Goal: Task Accomplishment & Management: Manage account settings

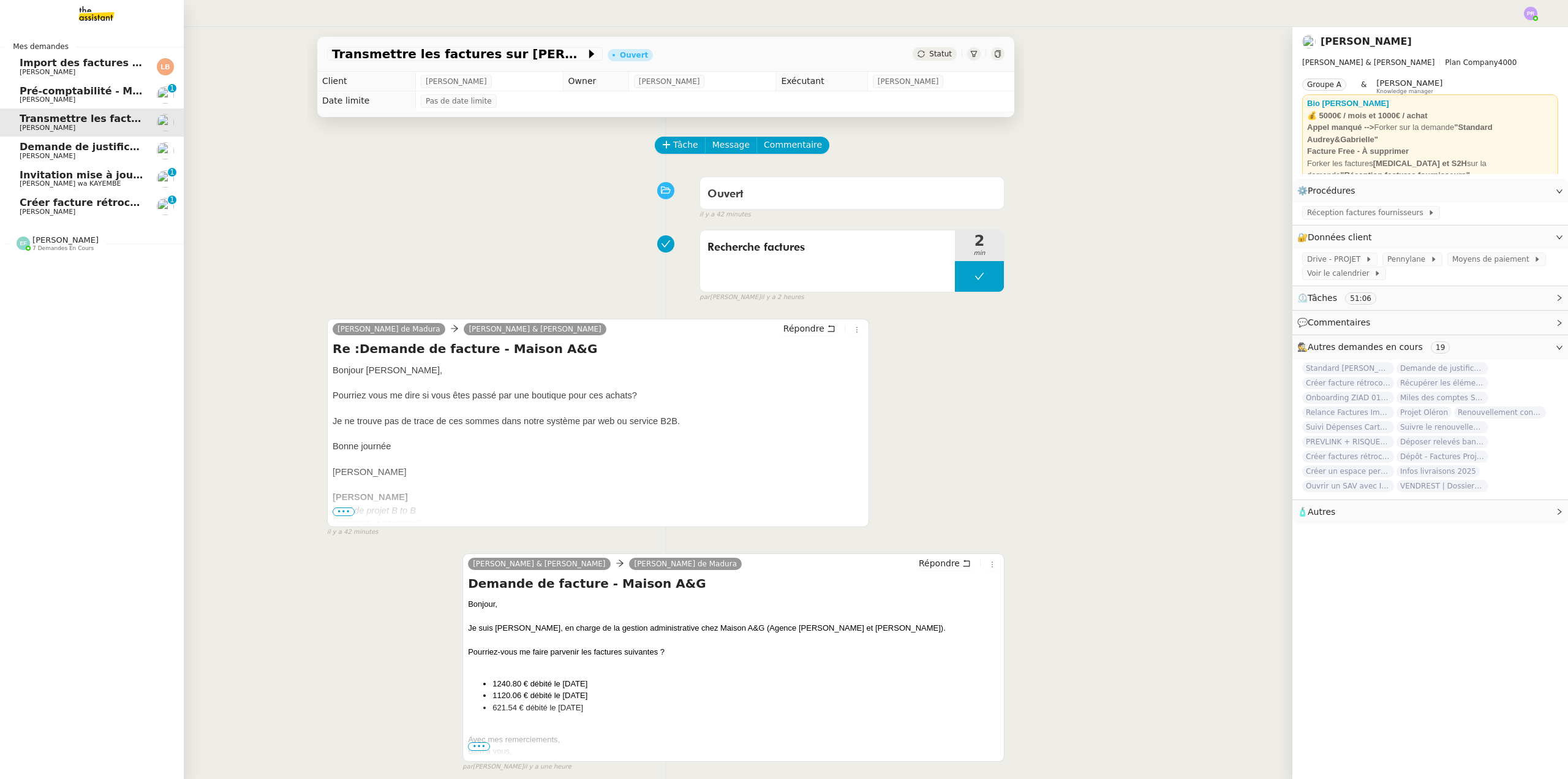
click at [78, 175] on span "Invitation mise à jouGeneva - [GEOGRAPHIC_DATA] [GEOGRAPHIC_DATA][DATE] 12:29pm…" at bounding box center [416, 174] width 794 height 12
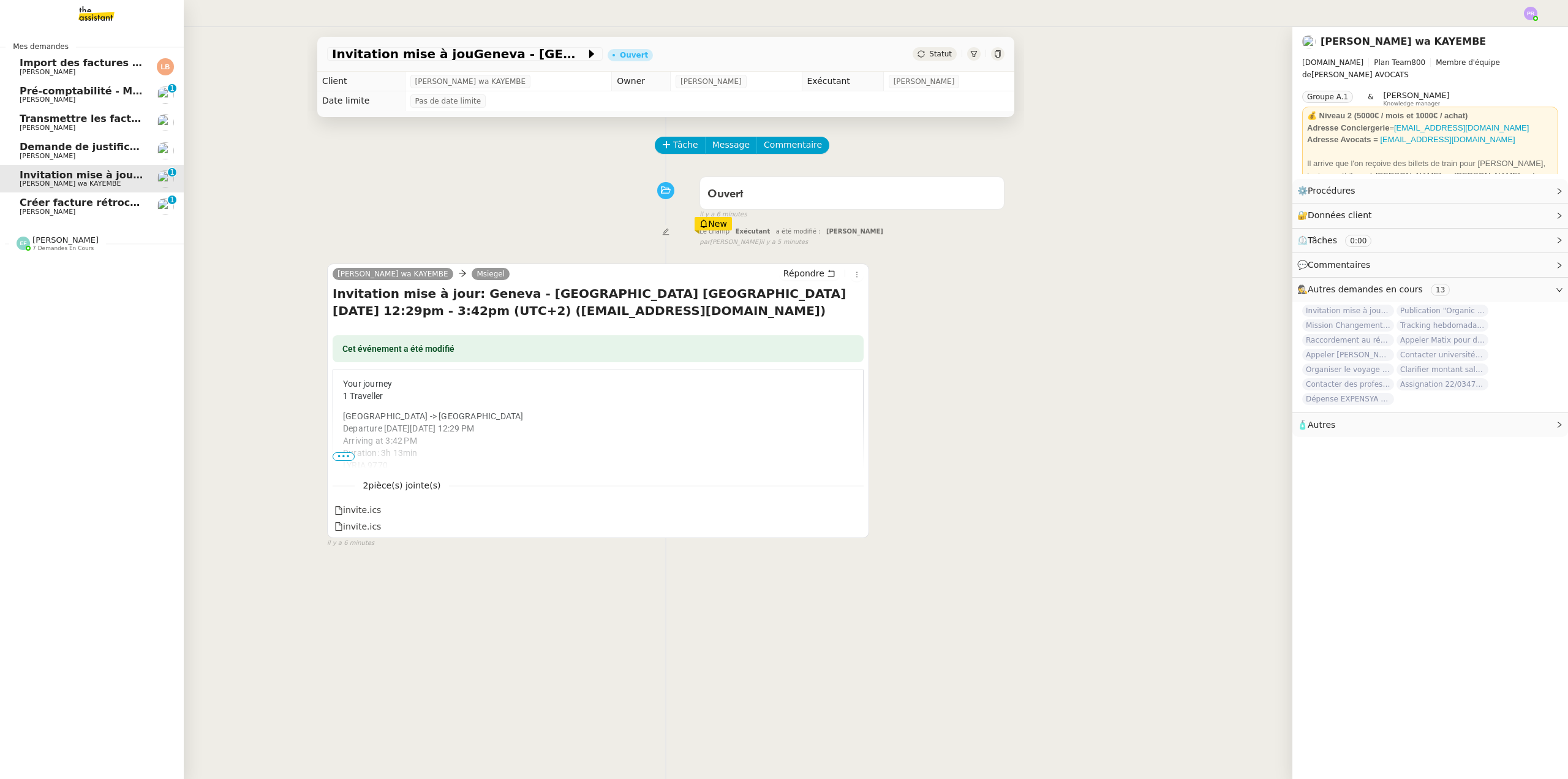
click at [88, 202] on span "Créer facture rétrocommission pour projet Lévis" at bounding box center [153, 202] width 267 height 12
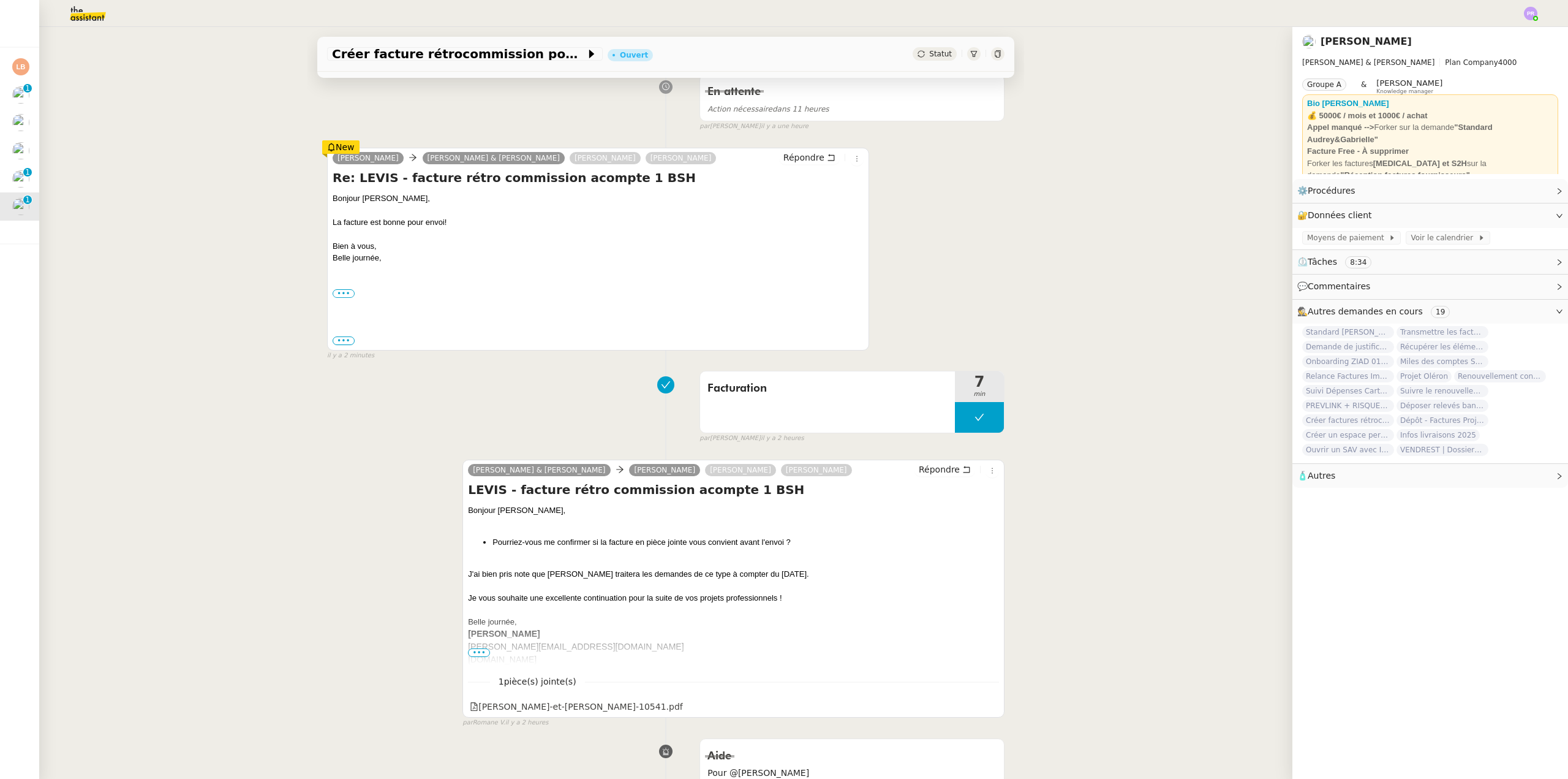
scroll to position [183, 0]
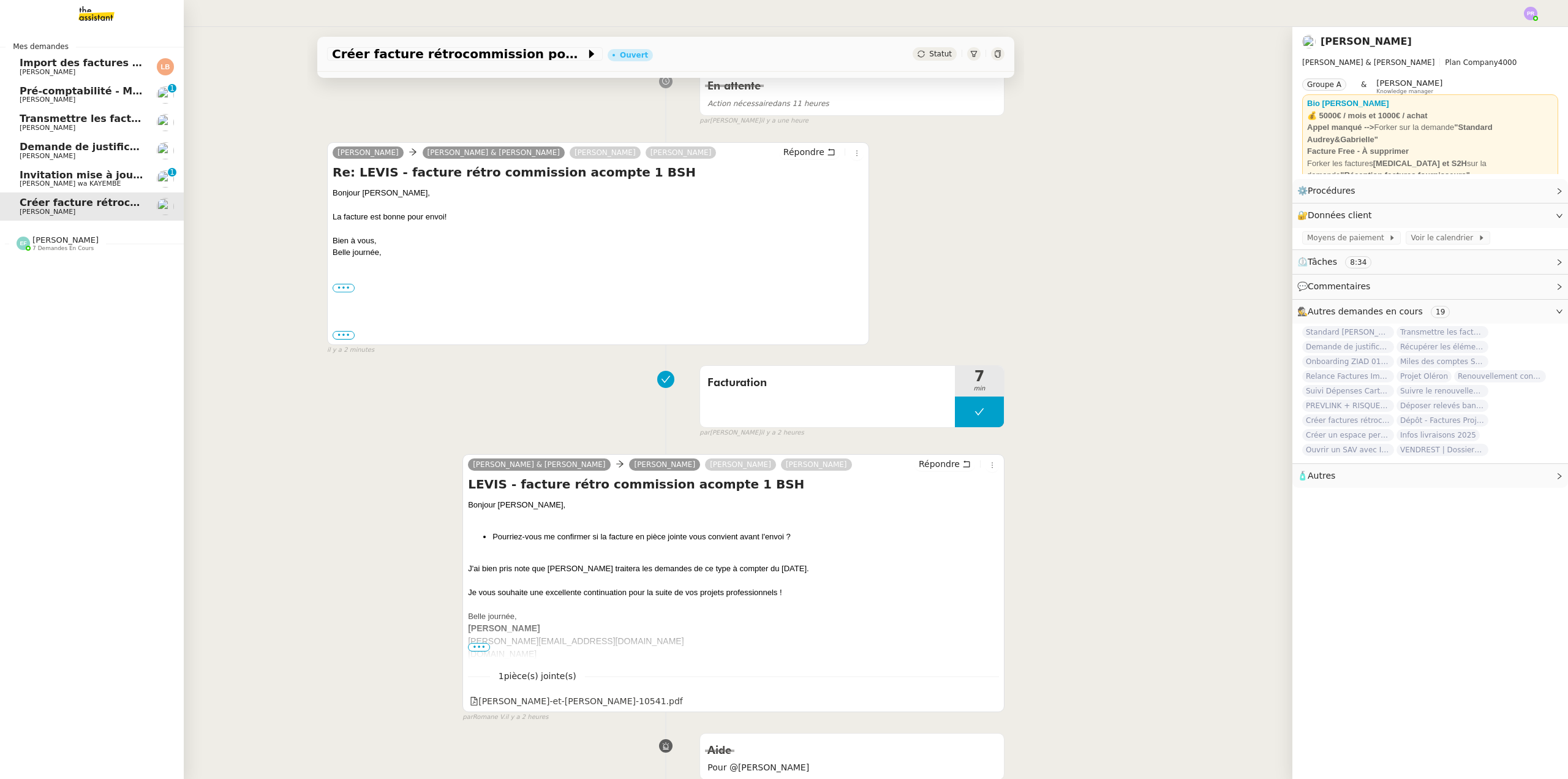
click at [106, 114] on span "Transmettre les factures sur [PERSON_NAME]" at bounding box center [145, 118] width 252 height 12
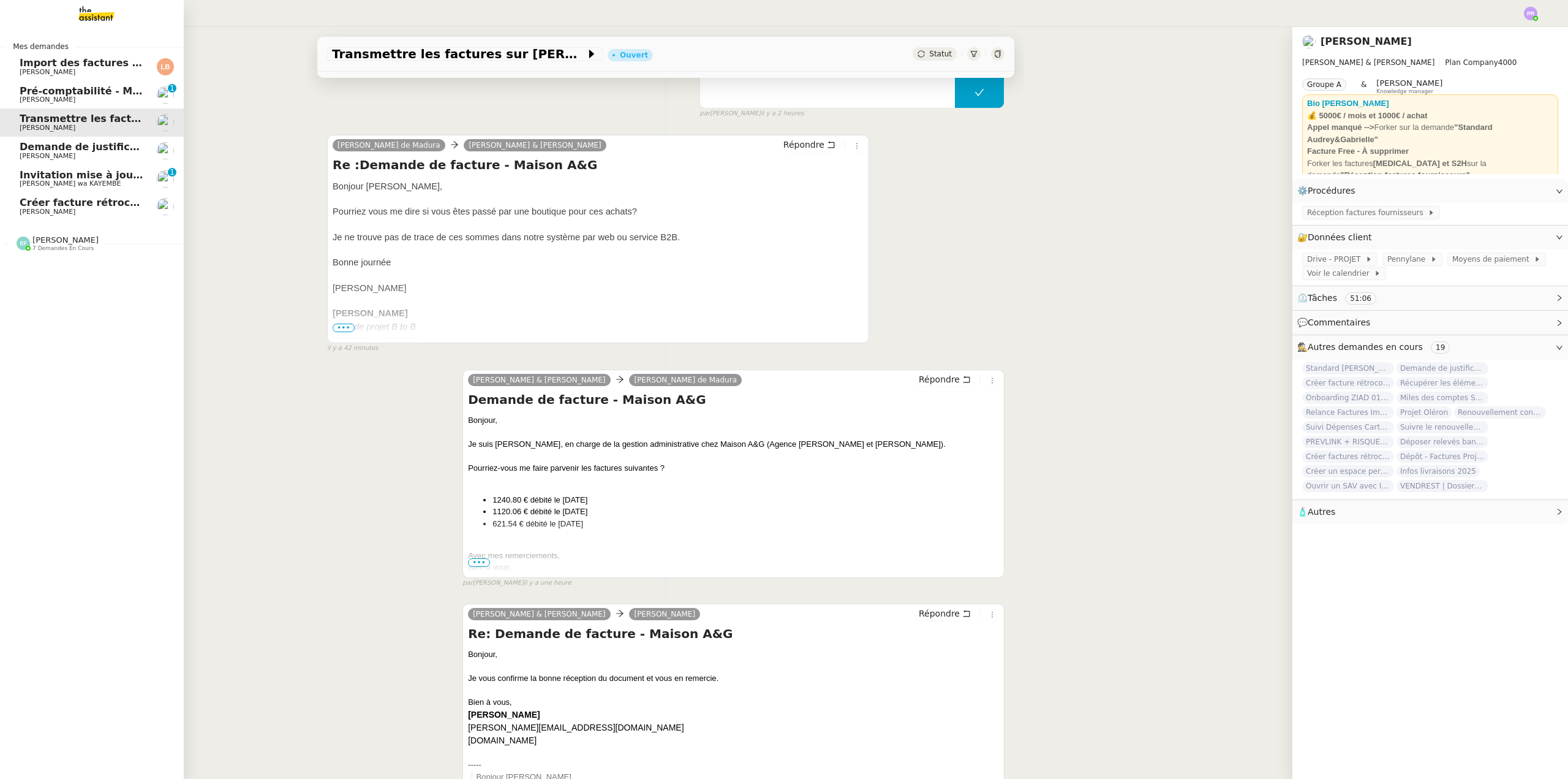
click at [96, 236] on nz-divider "[PERSON_NAME] 7 demandes en cours" at bounding box center [96, 242] width 183 height 16
